Goal: Information Seeking & Learning: Learn about a topic

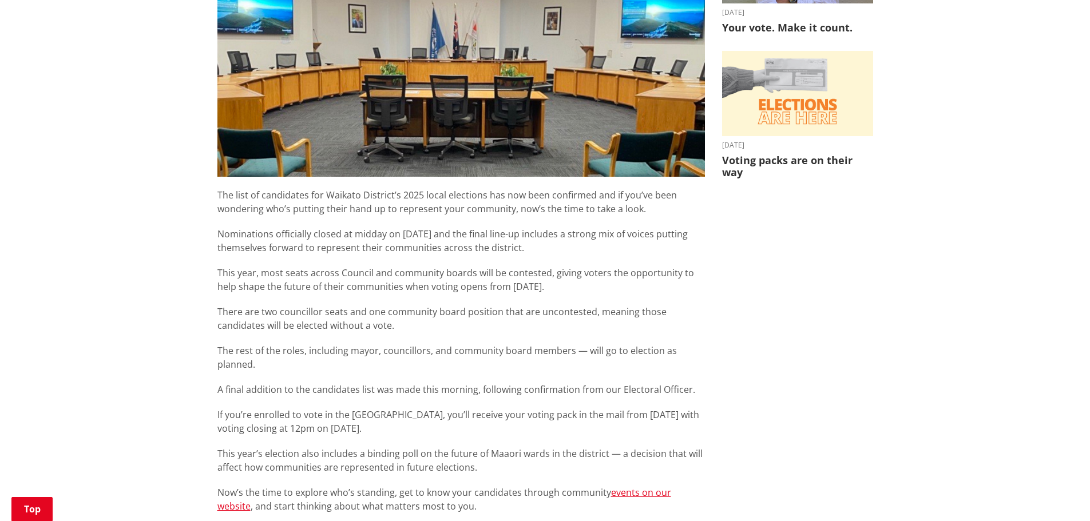
scroll to position [443, 0]
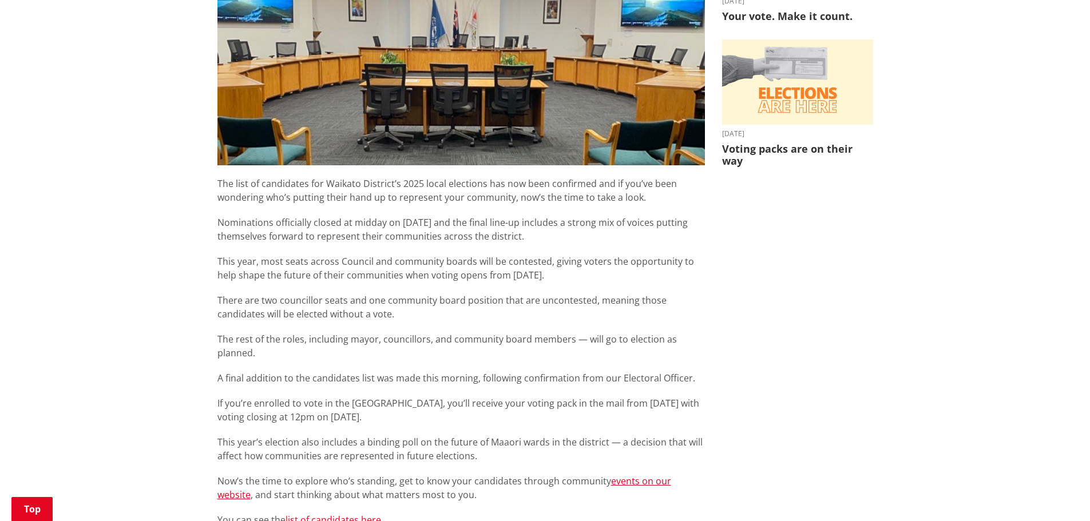
click at [326, 514] on link "list of candidates here." at bounding box center [334, 520] width 98 height 13
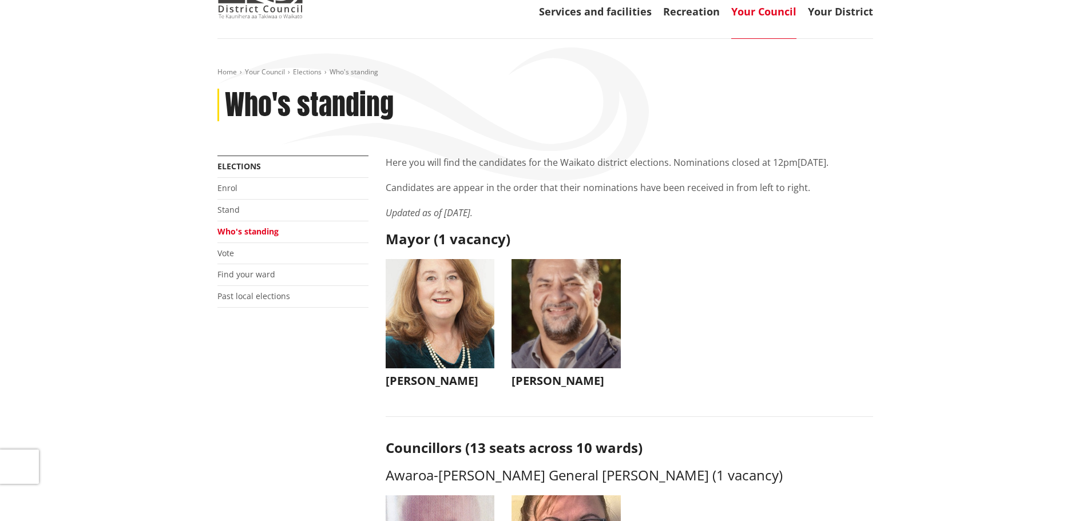
scroll to position [75, 0]
click at [557, 347] on img "button" at bounding box center [565, 314] width 109 height 109
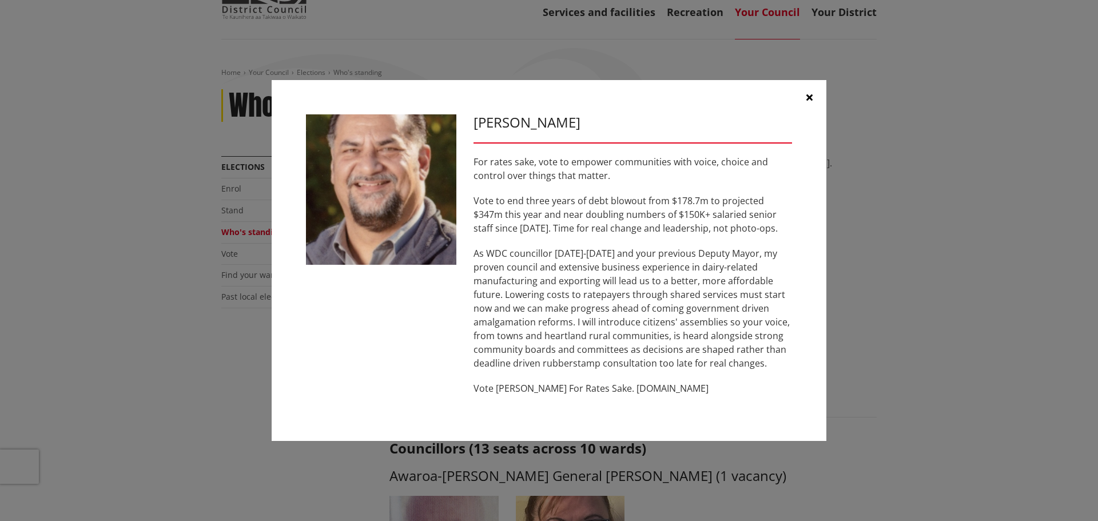
click at [803, 94] on button "button" at bounding box center [809, 97] width 34 height 34
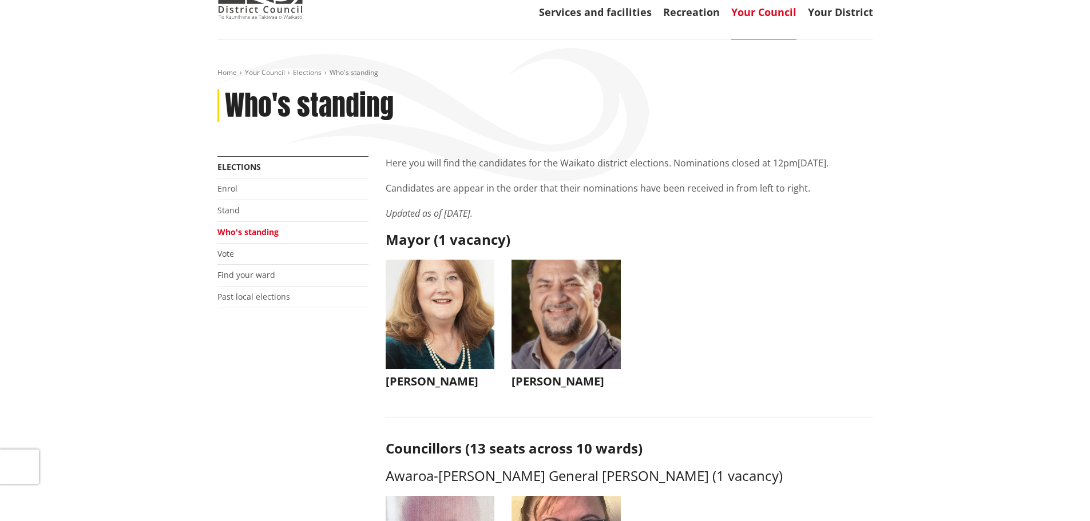
click at [429, 385] on h3 "Jacqui Church" at bounding box center [439, 382] width 109 height 14
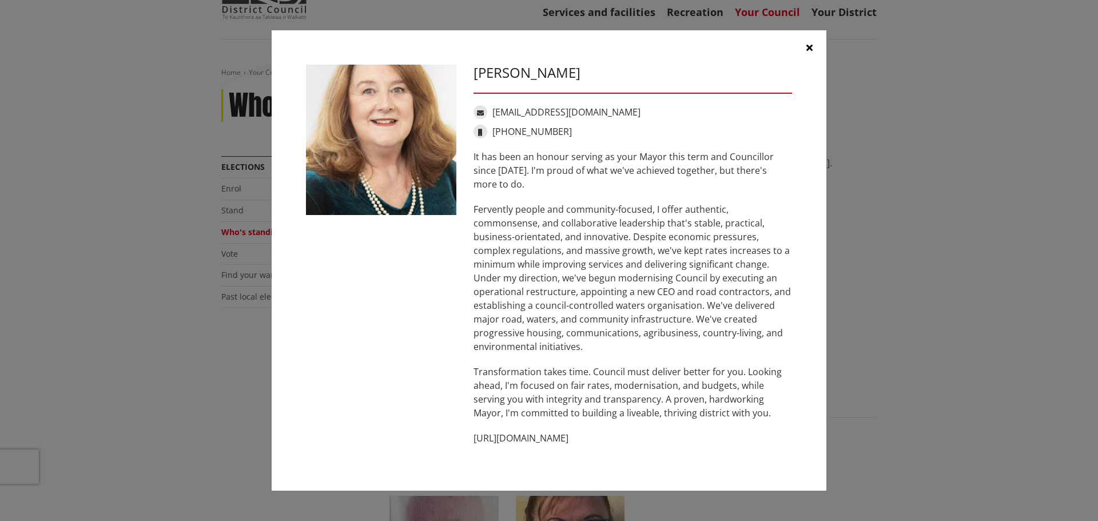
click at [832, 435] on div "Jacqui Church jacqui@jacquichurch.com +64 21 869 976 It has been an honour serv…" at bounding box center [549, 260] width 1052 height 495
click at [877, 413] on div "Jacqui Church jacqui@jacquichurch.com +64 21 869 976 It has been an honour serv…" at bounding box center [549, 260] width 1052 height 495
click at [809, 47] on icon "button" at bounding box center [809, 47] width 6 height 9
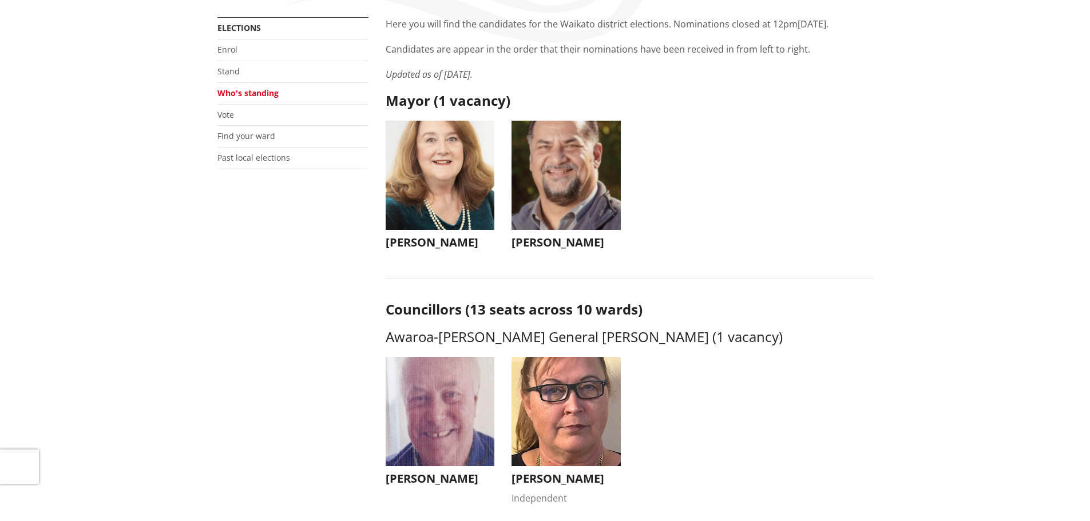
scroll to position [0, 0]
